Goal: Task Accomplishment & Management: Manage account settings

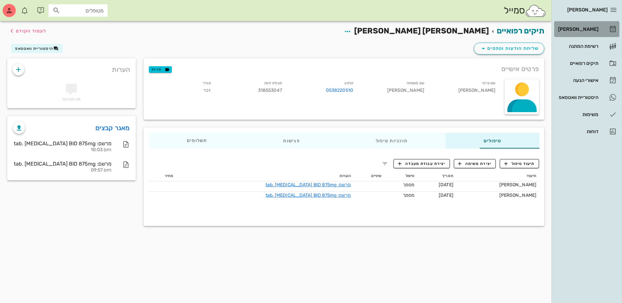
click at [581, 29] on div "[PERSON_NAME]" at bounding box center [577, 29] width 42 height 5
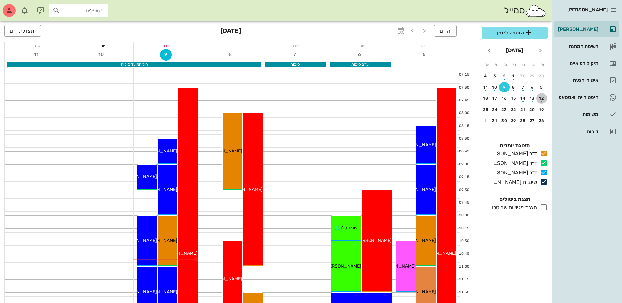
click at [540, 99] on div "button" at bounding box center [541, 100] width 10 height 4
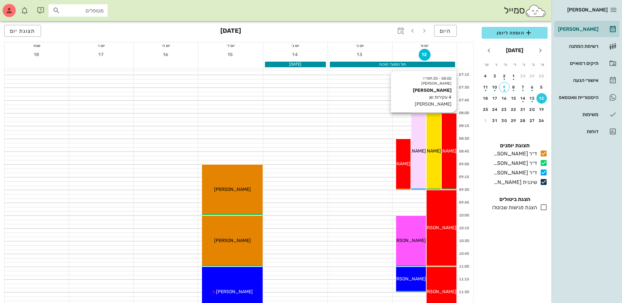
click at [450, 140] on div "08:00 - 09:30 ד״ר [PERSON_NAME] [PERSON_NAME] 4 עקירות שן [PERSON_NAME] [PERSON…" at bounding box center [448, 151] width 15 height 76
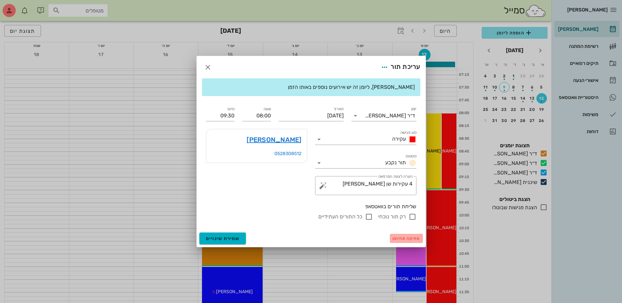
click at [407, 237] on span "מחיקה מהיומן" at bounding box center [406, 238] width 28 height 5
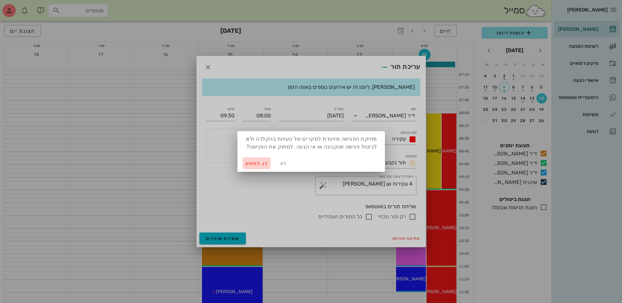
click at [256, 164] on span "כן. למחוק" at bounding box center [256, 164] width 23 height 6
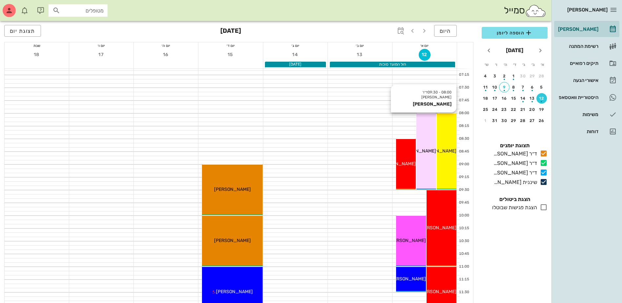
click at [451, 163] on div "08:00 - 09:30 ד״ר [PERSON_NAME] [PERSON_NAME] [PERSON_NAME]" at bounding box center [446, 151] width 20 height 76
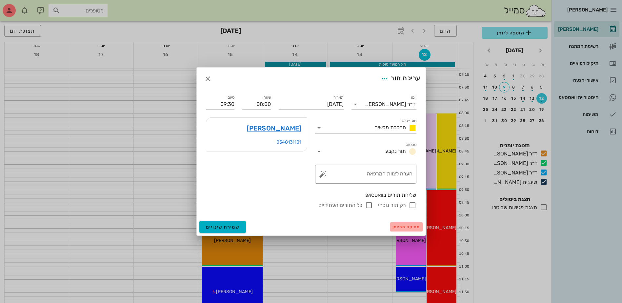
click at [403, 225] on span "מחיקה מהיומן" at bounding box center [406, 226] width 28 height 5
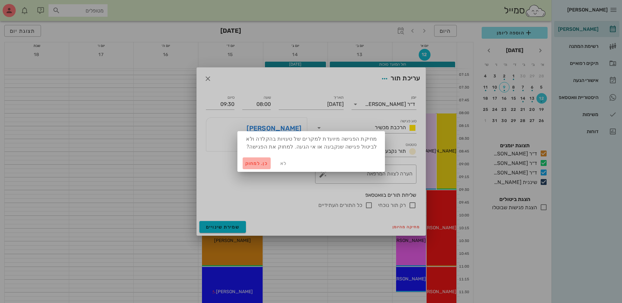
click at [248, 163] on span "כן. למחוק" at bounding box center [256, 164] width 23 height 6
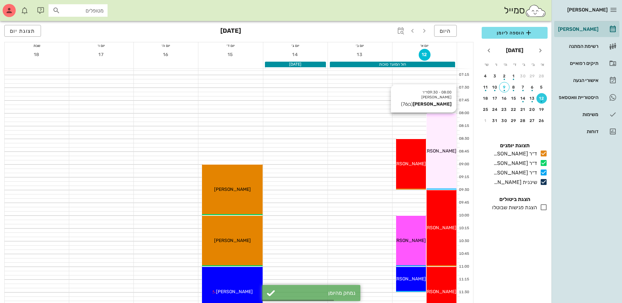
click at [441, 158] on div "08:00 - 09:30 ד״ר [PERSON_NAME] [PERSON_NAME] (בן 76 ) [PERSON_NAME]" at bounding box center [441, 151] width 30 height 76
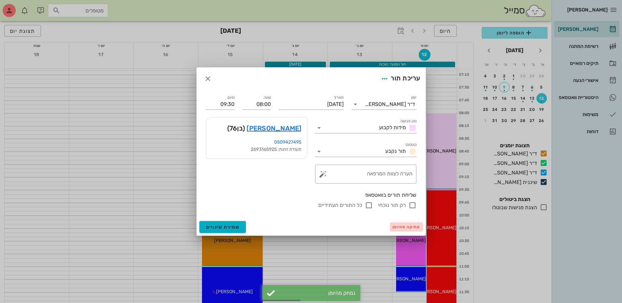
click at [405, 227] on span "מחיקה מהיומן" at bounding box center [406, 226] width 28 height 5
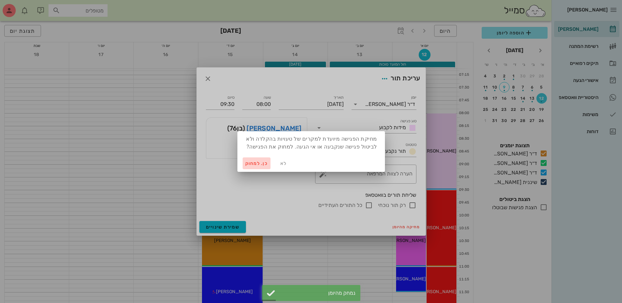
click at [256, 164] on span "כן. למחוק" at bounding box center [256, 164] width 23 height 6
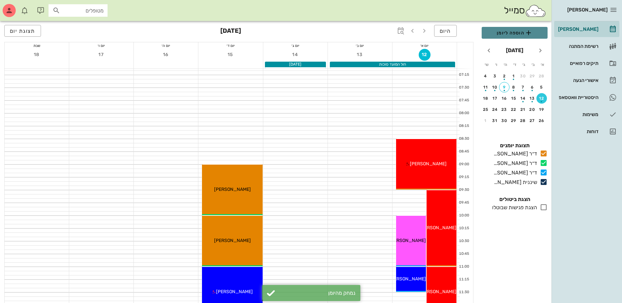
click at [512, 32] on span "הוספה ליומן" at bounding box center [514, 33] width 55 height 8
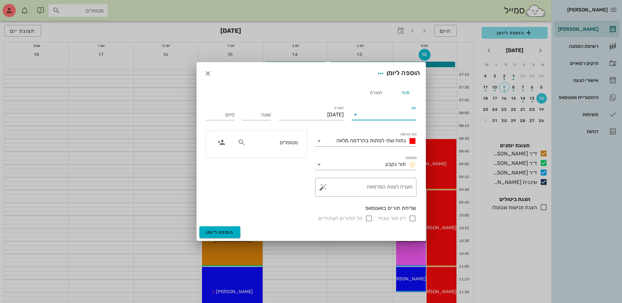
click at [385, 116] on input "יומן" at bounding box center [388, 114] width 56 height 10
click at [379, 150] on div "ד״ר [PERSON_NAME]" at bounding box center [386, 151] width 58 height 6
click at [382, 141] on span "נתוח שתי לסתות בהרדמה מלאה" at bounding box center [370, 140] width 69 height 6
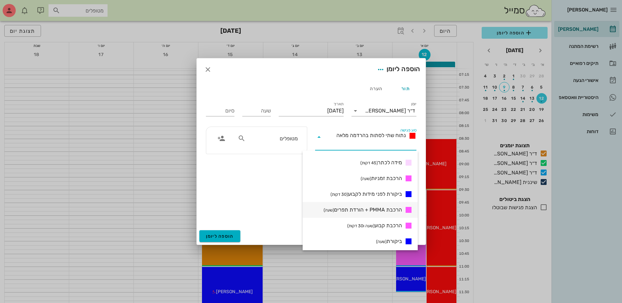
scroll to position [229, 0]
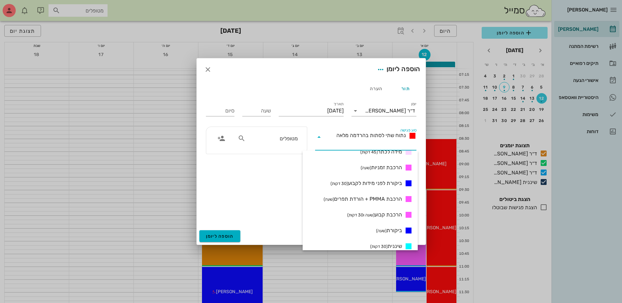
drag, startPoint x: 373, startPoint y: 214, endPoint x: 348, endPoint y: 186, distance: 37.4
click at [372, 214] on span "הרכבת קבוע (שעה ו30 דקות)" at bounding box center [374, 215] width 55 height 8
type input "01:30"
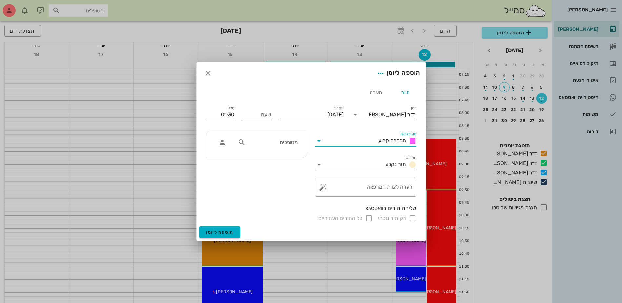
click at [248, 118] on input "שעה" at bounding box center [256, 114] width 29 height 10
type input "08:00"
click at [228, 115] on input "09:30" at bounding box center [220, 114] width 29 height 10
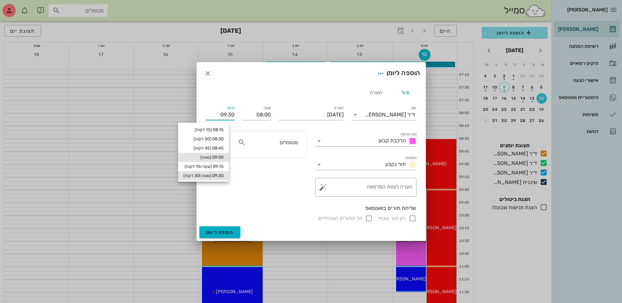
click at [223, 155] on div "09:00 (שעה)" at bounding box center [203, 157] width 40 height 5
type input "09:00"
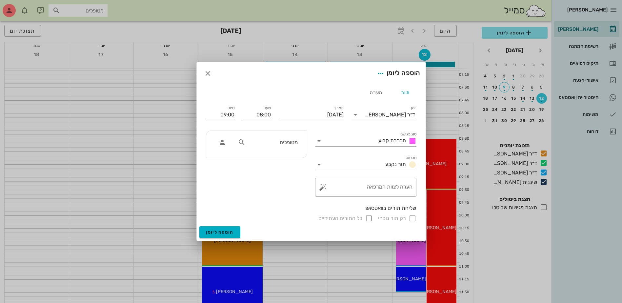
drag, startPoint x: 275, startPoint y: 144, endPoint x: 294, endPoint y: 135, distance: 21.1
click at [278, 145] on input "מטופלים" at bounding box center [272, 142] width 50 height 9
type input "ויט"
click at [281, 156] on div "[PERSON_NAME] 317394195" at bounding box center [260, 156] width 72 height 5
click at [220, 231] on span "הוספה ליומן" at bounding box center [220, 232] width 28 height 6
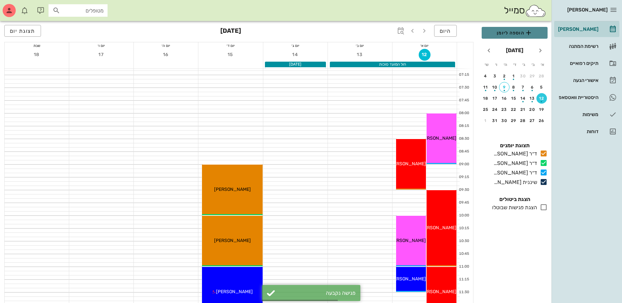
click at [513, 30] on span "הוספה ליומן" at bounding box center [514, 33] width 55 height 8
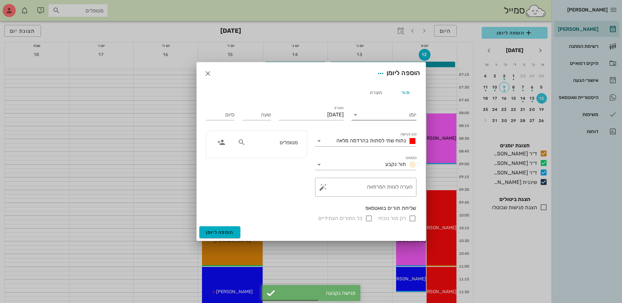
click at [388, 114] on input "יומן" at bounding box center [388, 114] width 56 height 10
click at [376, 148] on div "ד״ר [PERSON_NAME]" at bounding box center [386, 151] width 58 height 14
click at [370, 138] on span "נתוח שתי לסתות בהרדמה מלאה" at bounding box center [370, 140] width 69 height 6
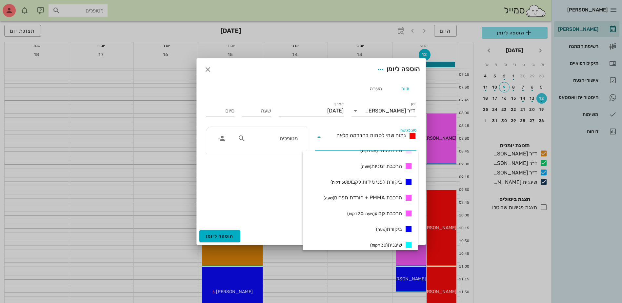
scroll to position [262, 0]
click at [384, 184] on span "הרכבת קבוע (שעה ו30 דקות)" at bounding box center [374, 182] width 55 height 8
type input "01:30"
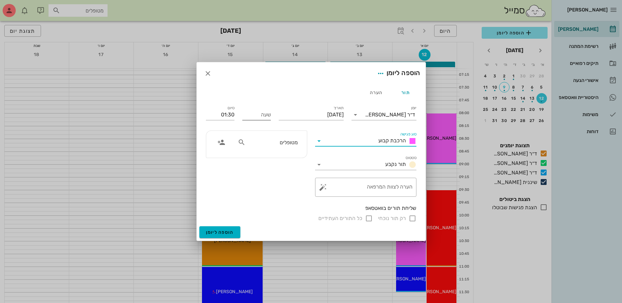
click at [255, 116] on input "שעה" at bounding box center [256, 114] width 29 height 10
type input "09:00"
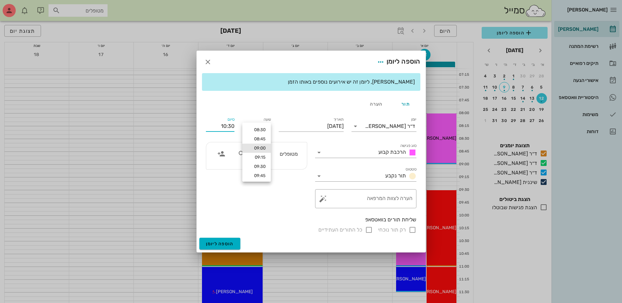
drag, startPoint x: 216, startPoint y: 117, endPoint x: 257, endPoint y: 114, distance: 41.1
click at [257, 114] on div "יומן ד״ר [PERSON_NAME] סוג פגישה הרכבת קבוע סטטוס תור נקבע תאריך [DATE] שעה 09:…" at bounding box center [311, 175] width 218 height 126
click at [230, 126] on input "10:30" at bounding box center [220, 126] width 29 height 10
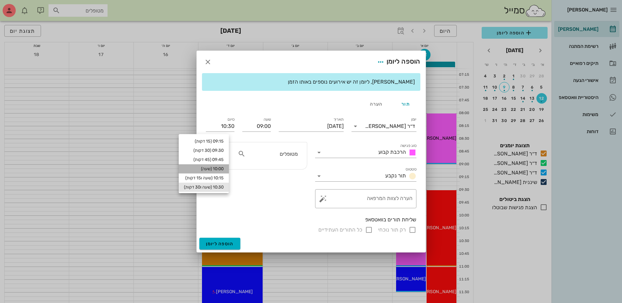
click at [226, 166] on div "10:00 (שעה)" at bounding box center [204, 168] width 50 height 9
type input "10:00"
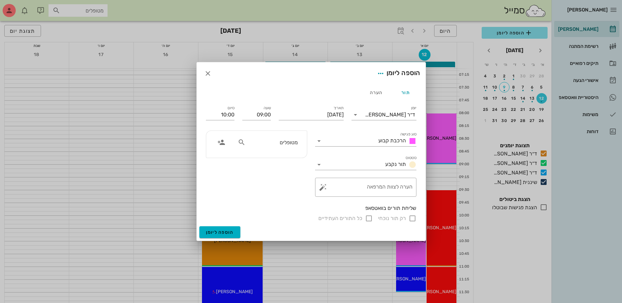
click at [287, 140] on input "מטופלים" at bounding box center [272, 142] width 50 height 9
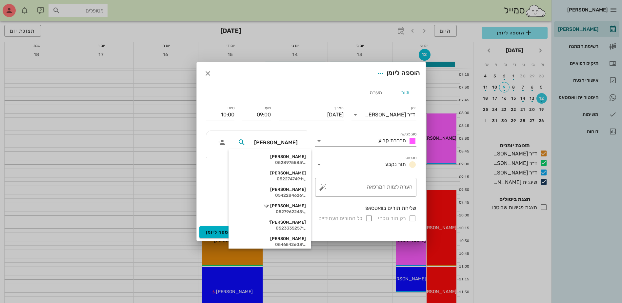
type input "[PERSON_NAME]"
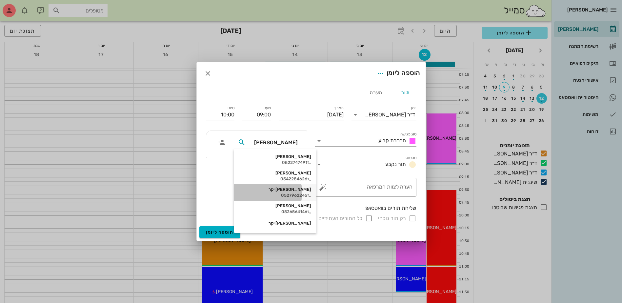
click at [273, 192] on div "[PERSON_NAME] יקר" at bounding box center [275, 189] width 72 height 5
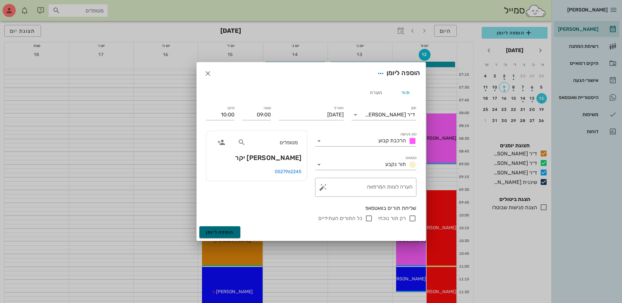
click at [223, 231] on span "הוספה ליומן" at bounding box center [220, 232] width 28 height 6
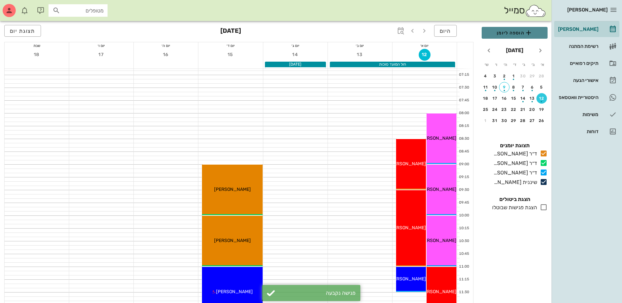
click at [520, 32] on span "הוספה ליומן" at bounding box center [514, 33] width 55 height 8
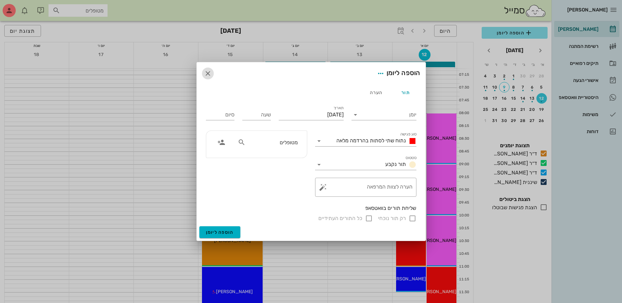
click at [213, 75] on span "button" at bounding box center [208, 73] width 12 height 8
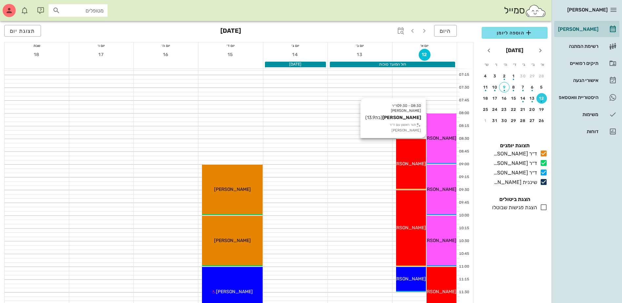
click at [409, 167] on div "08:30 - 09:30 ד״ר ג׳[PERSON_NAME] [PERSON_NAME] (בת 13.9 ) תור ראשון עם ד״ר [PE…" at bounding box center [411, 164] width 30 height 50
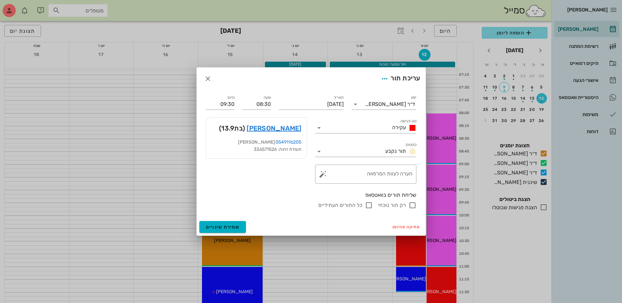
click at [408, 206] on input "רק תור נוכחי" at bounding box center [412, 205] width 8 height 8
checkbox input "false"
click at [223, 226] on span "שמירת שינויים" at bounding box center [223, 227] width 34 height 6
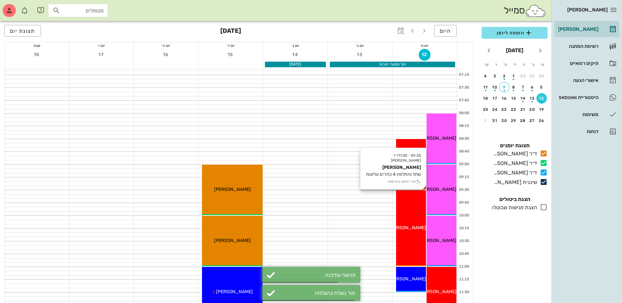
click at [410, 204] on div "09:30 - 11:00 ד״ר ג׳[PERSON_NAME] [PERSON_NAME] שתל והחלפת 4 כתרים עליונות תור …" at bounding box center [411, 228] width 30 height 76
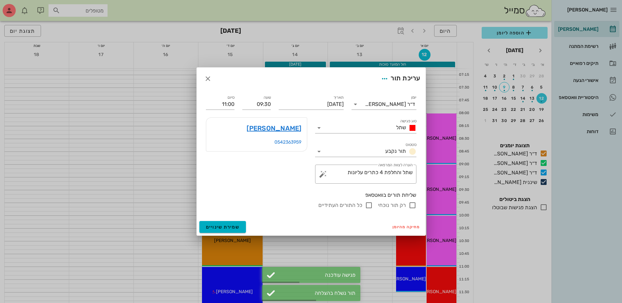
click at [412, 203] on input "רק תור נוכחי" at bounding box center [412, 205] width 8 height 8
checkbox input "false"
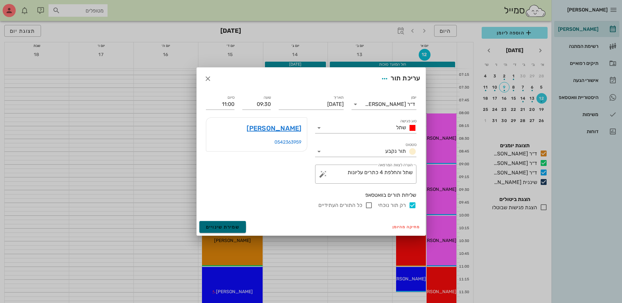
click at [214, 226] on span "שמירת שינויים" at bounding box center [223, 227] width 34 height 6
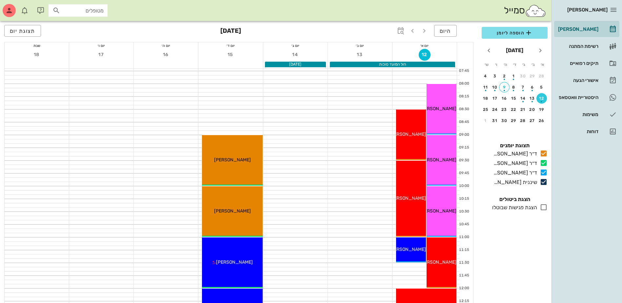
scroll to position [66, 0]
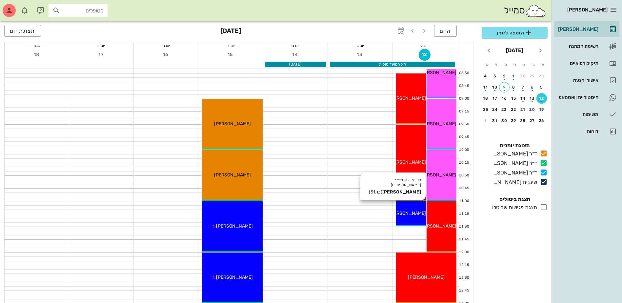
click at [409, 212] on span "[PERSON_NAME]" at bounding box center [407, 213] width 37 height 6
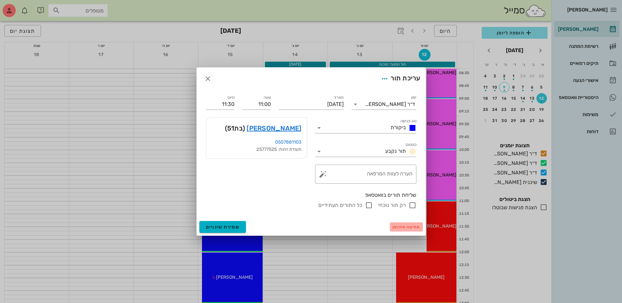
click at [398, 225] on span "מחיקה מהיומן" at bounding box center [406, 226] width 28 height 5
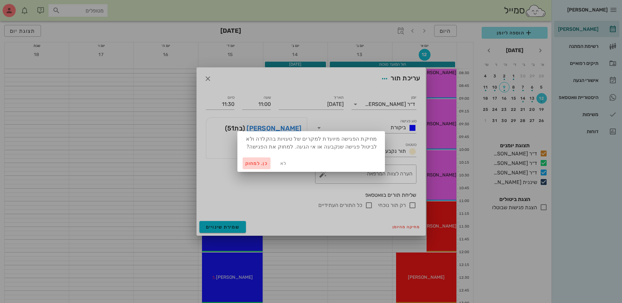
click at [256, 163] on span "כן. למחוק" at bounding box center [256, 164] width 23 height 6
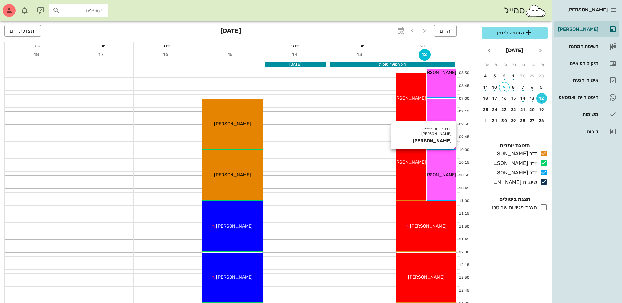
click at [439, 171] on div "10:00 - 11:00 ד״ר [PERSON_NAME] בר אביב" at bounding box center [441, 175] width 30 height 50
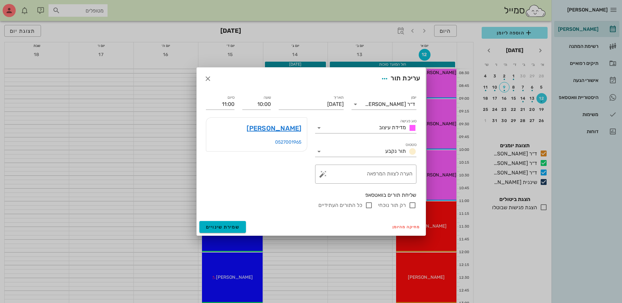
click at [411, 205] on input "רק תור נוכחי" at bounding box center [412, 205] width 8 height 8
checkbox input "false"
click at [225, 227] on span "שמירת שינויים" at bounding box center [223, 227] width 34 height 6
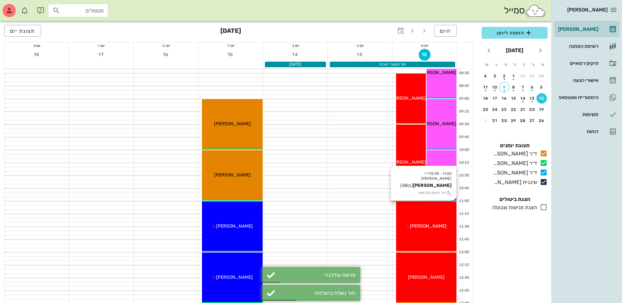
click at [418, 224] on span "[PERSON_NAME]" at bounding box center [428, 226] width 37 height 6
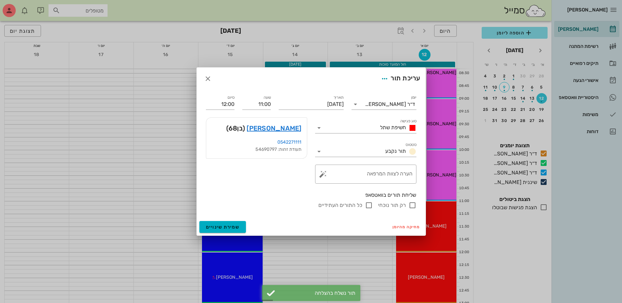
click at [412, 205] on input "רק תור נוכחי" at bounding box center [412, 205] width 8 height 8
checkbox input "false"
click at [222, 224] on span "שמירת שינויים" at bounding box center [223, 227] width 34 height 6
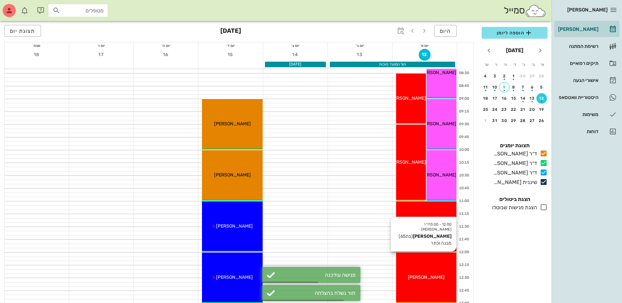
click at [441, 272] on div "12:00 - 13:00 ד״ר ג׳[PERSON_NAME] [PERSON_NAME] (בת 65 ) מבנה וכתר [PERSON_NAME]" at bounding box center [426, 277] width 60 height 50
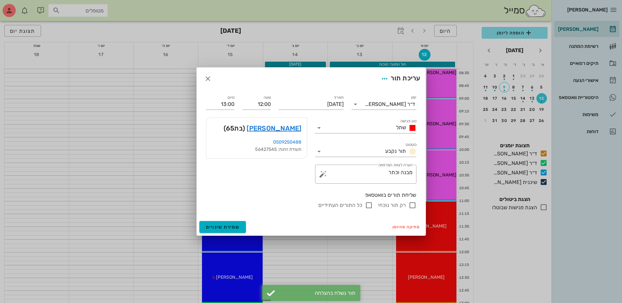
click at [413, 207] on input "רק תור נוכחי" at bounding box center [412, 205] width 8 height 8
checkbox input "false"
click at [226, 231] on button "שמירת שינויים" at bounding box center [222, 227] width 47 height 12
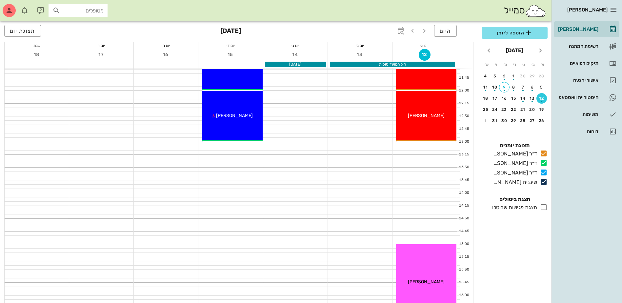
scroll to position [328, 0]
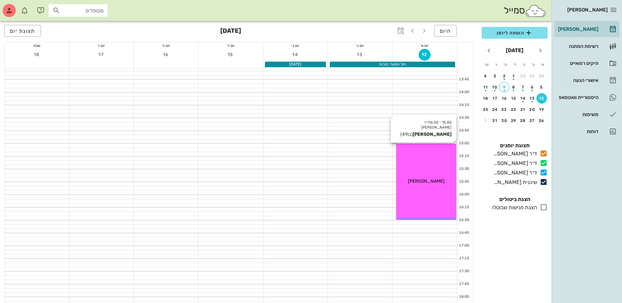
click at [432, 182] on span "[PERSON_NAME]" at bounding box center [426, 181] width 37 height 6
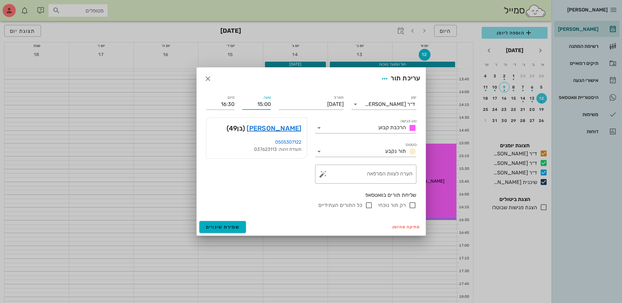
drag, startPoint x: 258, startPoint y: 103, endPoint x: 345, endPoint y: 100, distance: 86.9
click at [345, 100] on div "יומן ד״ר [PERSON_NAME] סוג פגישה הרכבת קבוע סטטוס תור נקבע תאריך [DATE] שעה 15:…" at bounding box center [311, 151] width 218 height 123
click at [259, 105] on input "15:00" at bounding box center [256, 104] width 29 height 10
click at [257, 152] on div "15:30" at bounding box center [256, 153] width 18 height 5
type input "15:30"
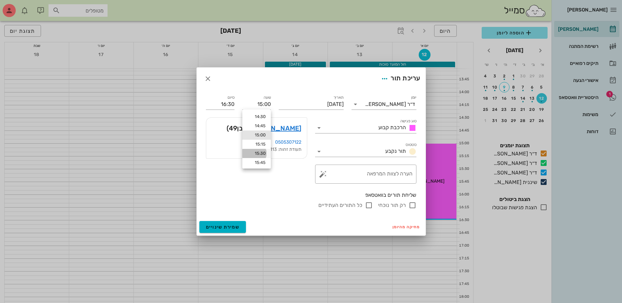
type input "17:00"
click at [412, 205] on input "רק תור נוכחי" at bounding box center [412, 205] width 8 height 8
checkbox input "false"
click at [223, 225] on span "שמירת שינויים" at bounding box center [223, 227] width 34 height 6
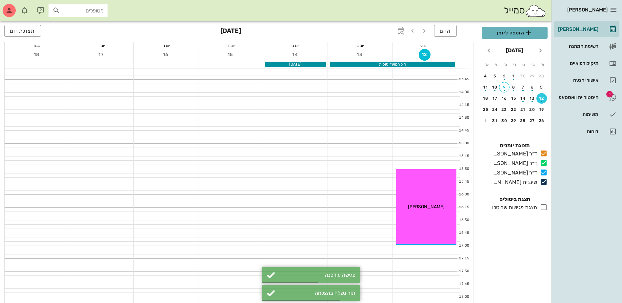
click at [515, 32] on span "הוספה ליומן" at bounding box center [514, 33] width 55 height 8
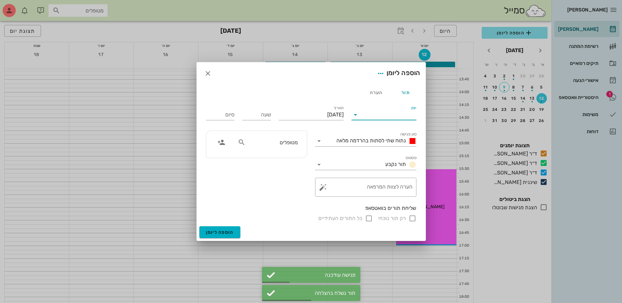
click at [383, 116] on input "יומן" at bounding box center [388, 114] width 56 height 10
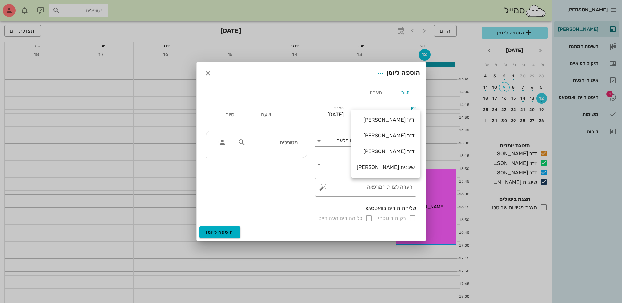
click at [590, 28] on div at bounding box center [311, 151] width 622 height 303
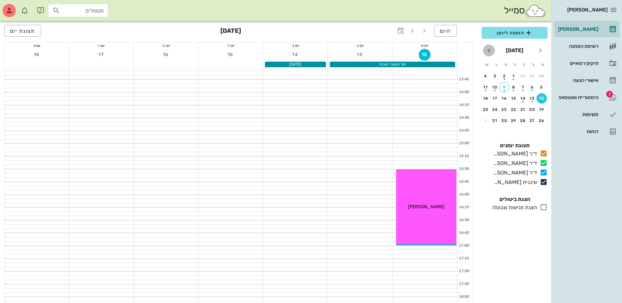
click at [490, 51] on icon "חודש הבא" at bounding box center [489, 51] width 8 height 8
click at [540, 96] on div "9" at bounding box center [541, 98] width 10 height 5
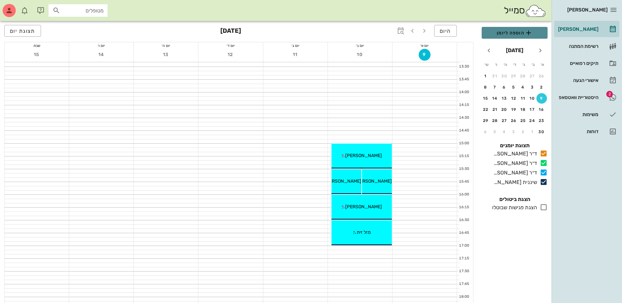
click at [505, 31] on span "הוספה ליומן" at bounding box center [514, 33] width 55 height 8
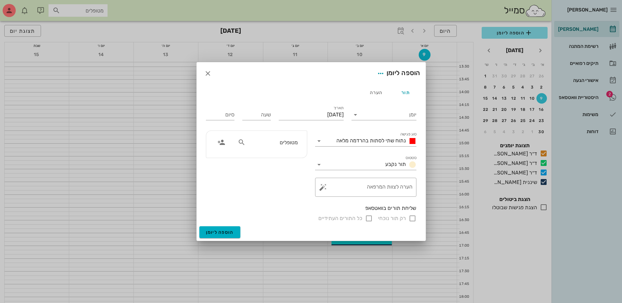
click at [269, 145] on input "מטופלים" at bounding box center [272, 142] width 50 height 9
type input "נטל"
click at [300, 162] on icon at bounding box center [302, 163] width 4 height 4
click at [396, 141] on span "נתוח שתי לסתות בהרדמה מלאה" at bounding box center [370, 140] width 69 height 6
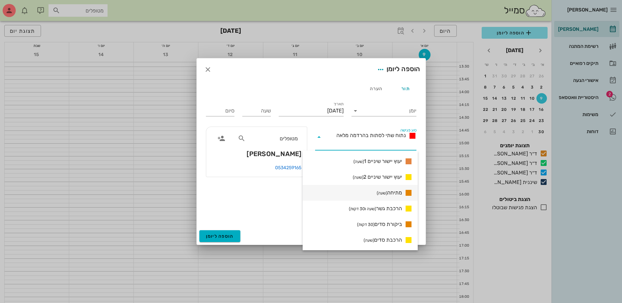
scroll to position [417, 0]
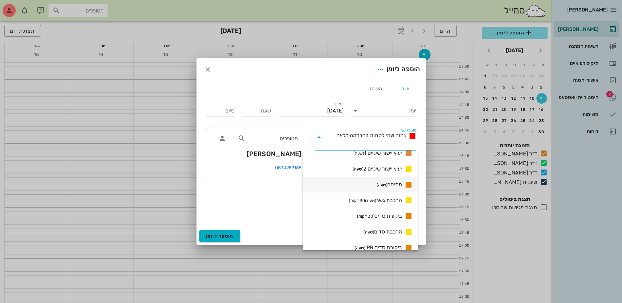
click at [387, 183] on span "מתיחה (שעה)" at bounding box center [389, 185] width 25 height 8
type input "01:00"
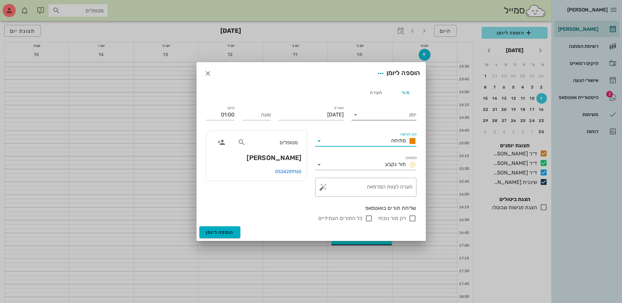
click at [384, 114] on input "יומן" at bounding box center [388, 114] width 56 height 10
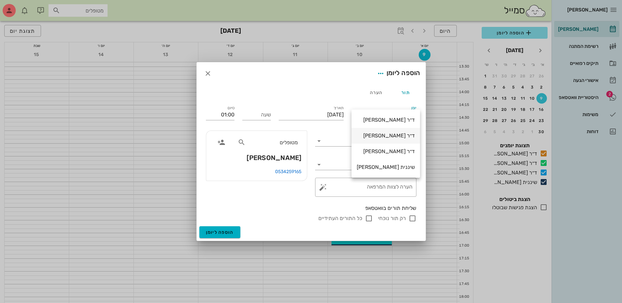
click at [386, 135] on div "ד״ר [PERSON_NAME]" at bounding box center [386, 135] width 58 height 6
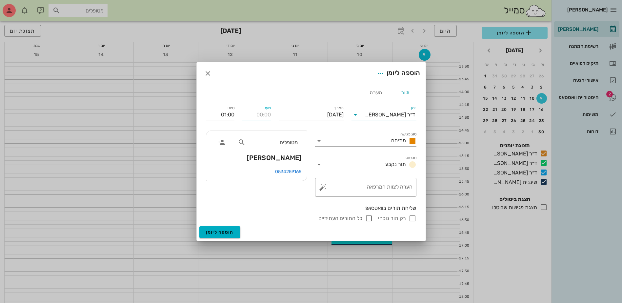
click at [257, 114] on input "שעה" at bounding box center [256, 114] width 29 height 10
type input "08:30"
type input "09:30"
click at [411, 219] on input "רק תור נוכחי" at bounding box center [412, 218] width 8 height 8
checkbox input "false"
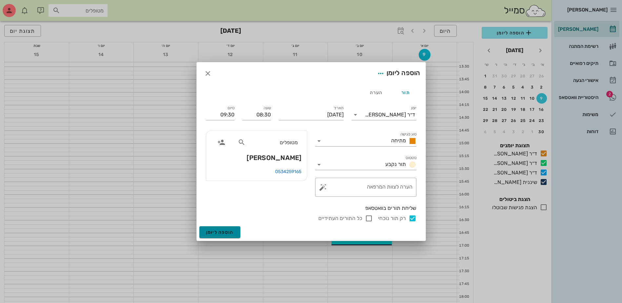
click at [226, 232] on span "הוספה ליומן" at bounding box center [220, 232] width 28 height 6
